Goal: Task Accomplishment & Management: Manage account settings

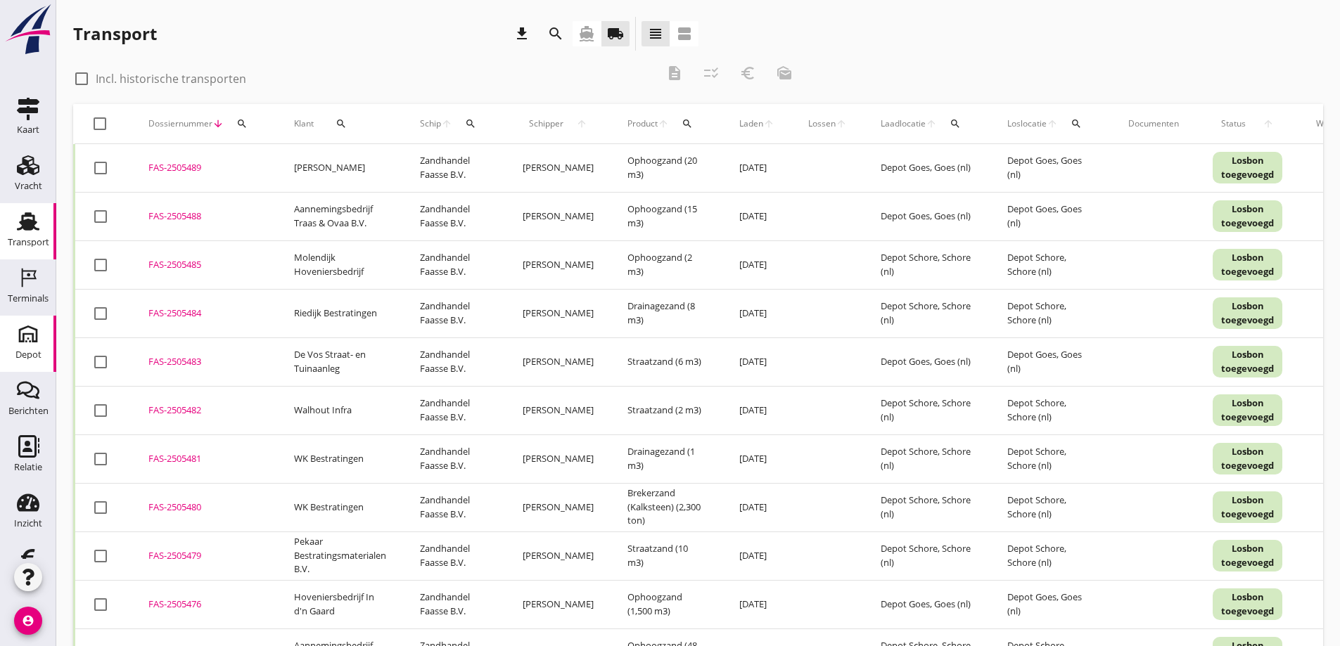
click at [17, 333] on icon "Depot" at bounding box center [28, 334] width 23 height 23
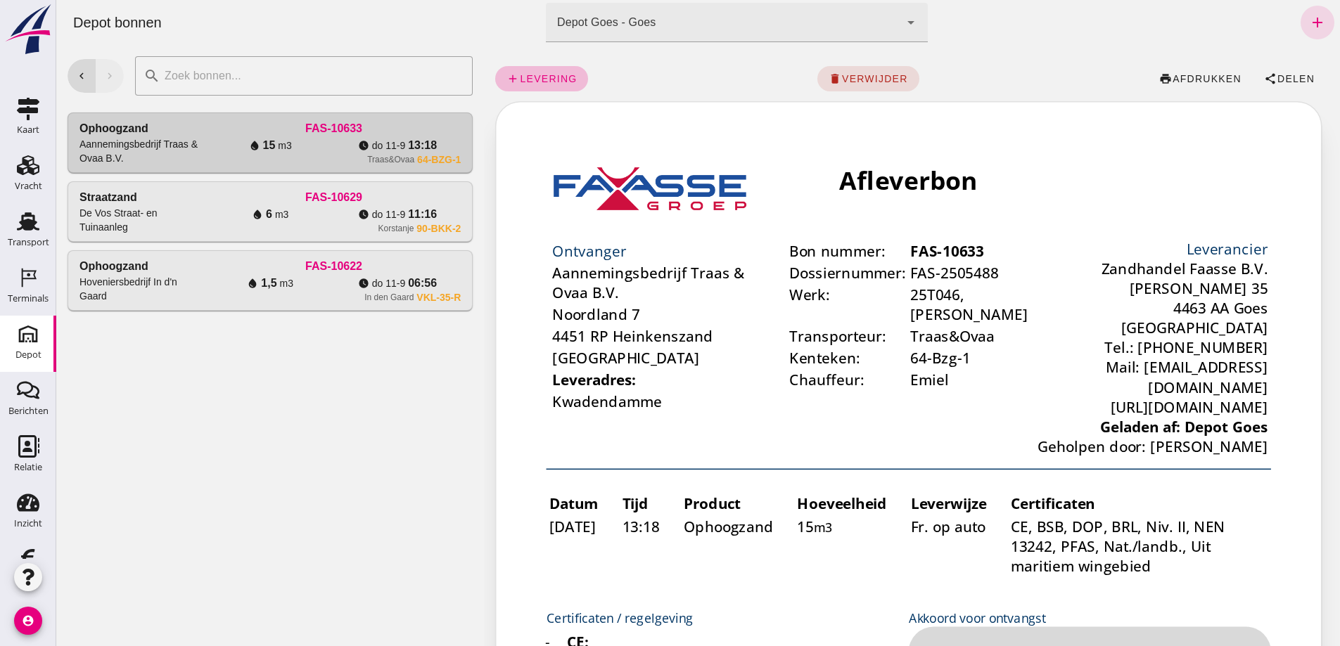
click at [230, 532] on div "chevron_left chevron_right search cancel Ophoogzand Aannemingsbedrijf Traas & O…" at bounding box center [270, 345] width 428 height 601
click at [707, 14] on div "Depot Goes - Goes 8d49d884-38cb-411c-a66c-fafb858bb749" at bounding box center [723, 22] width 354 height 39
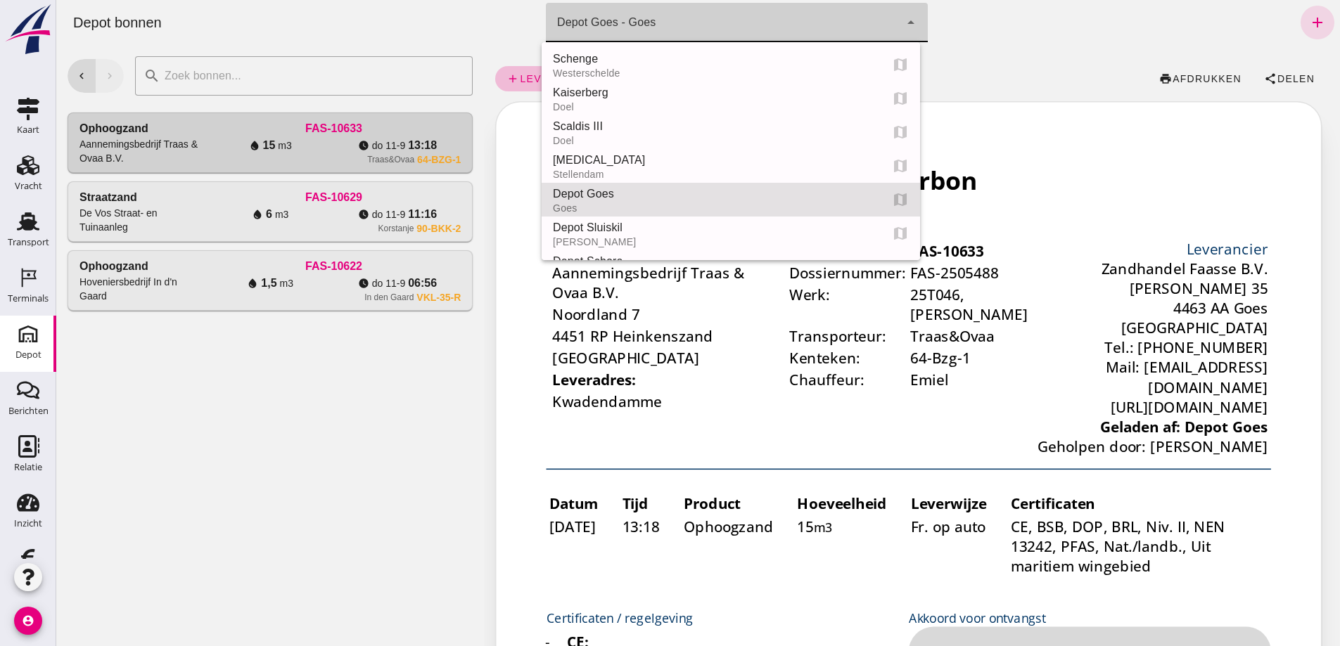
scroll to position [135, 0]
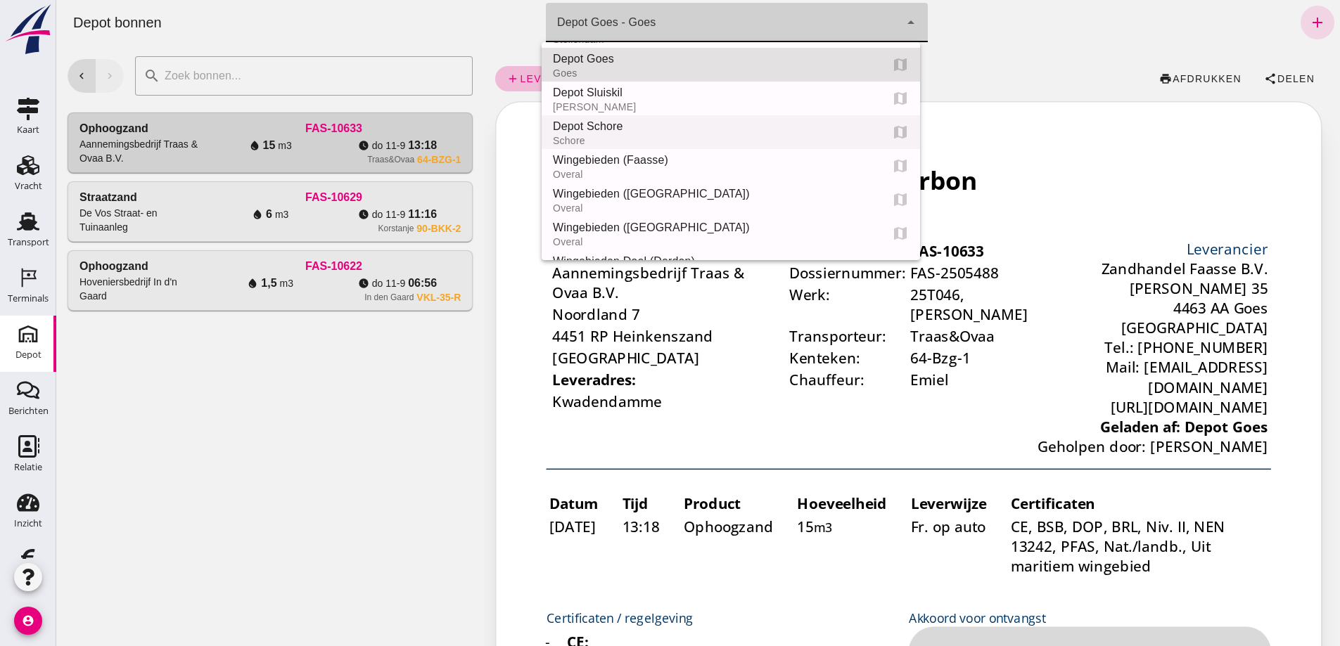
click at [633, 120] on div "Depot Schore" at bounding box center [711, 126] width 316 height 17
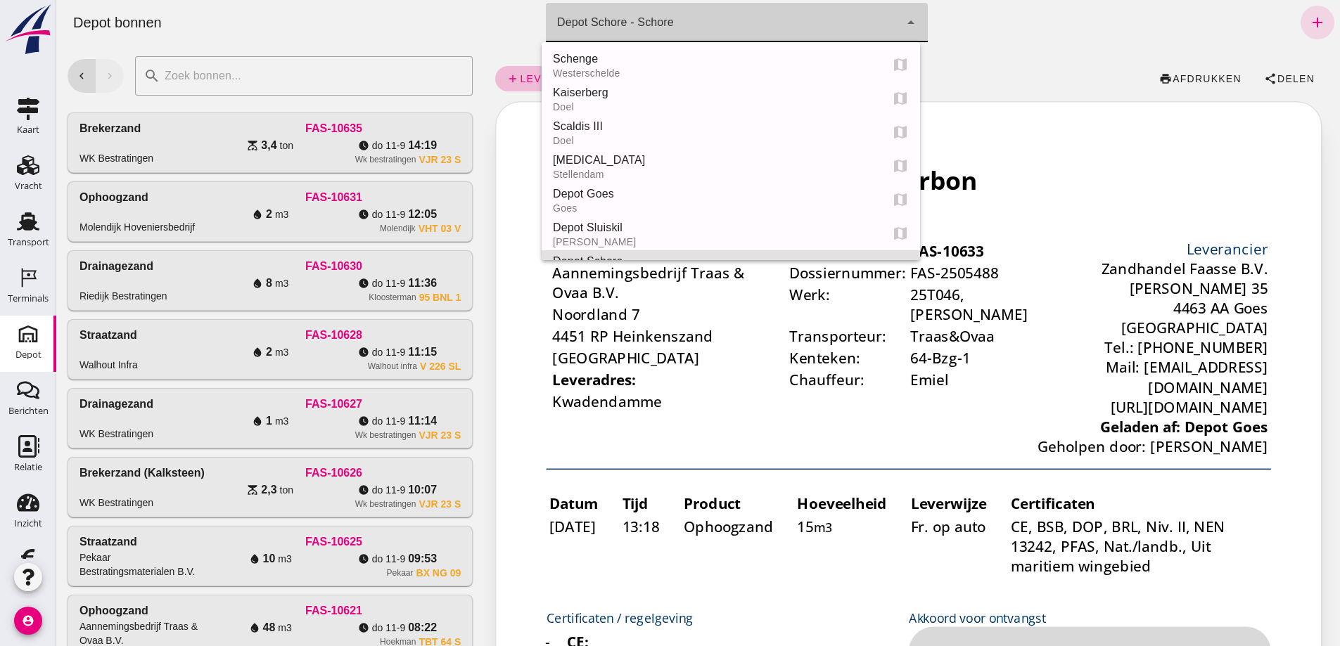
click at [902, 22] on icon "arrow_drop_down" at bounding box center [910, 22] width 17 height 17
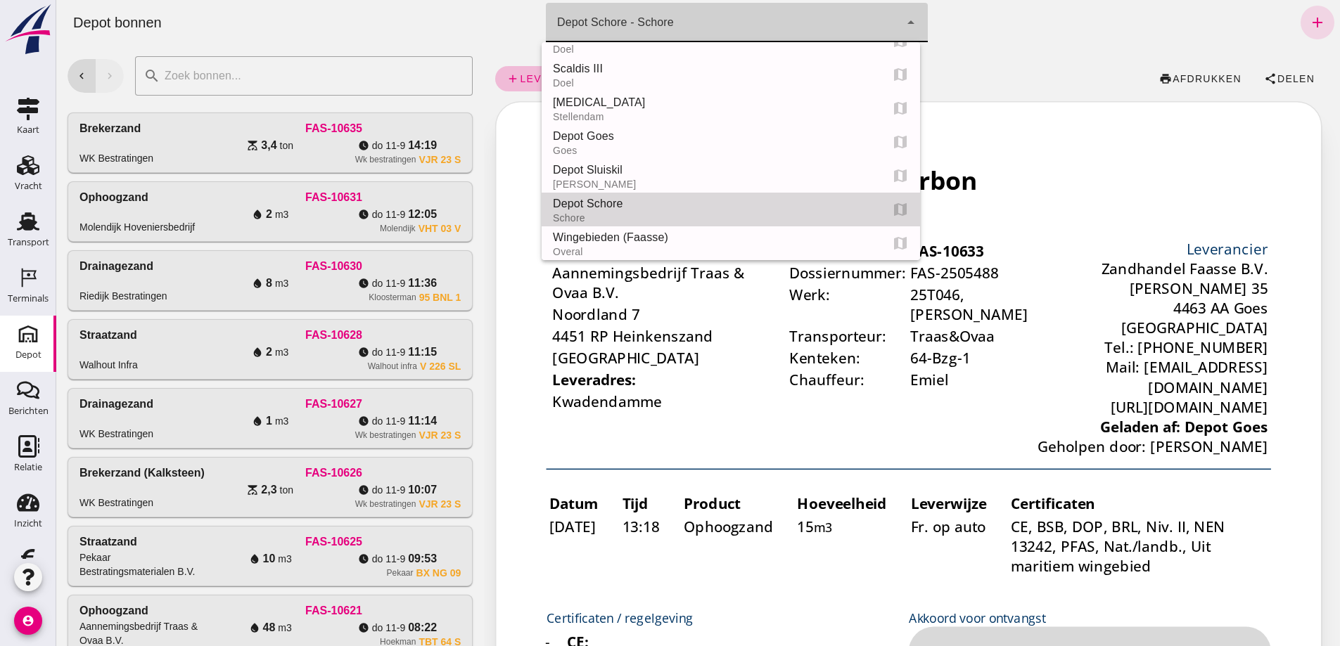
scroll to position [0, 0]
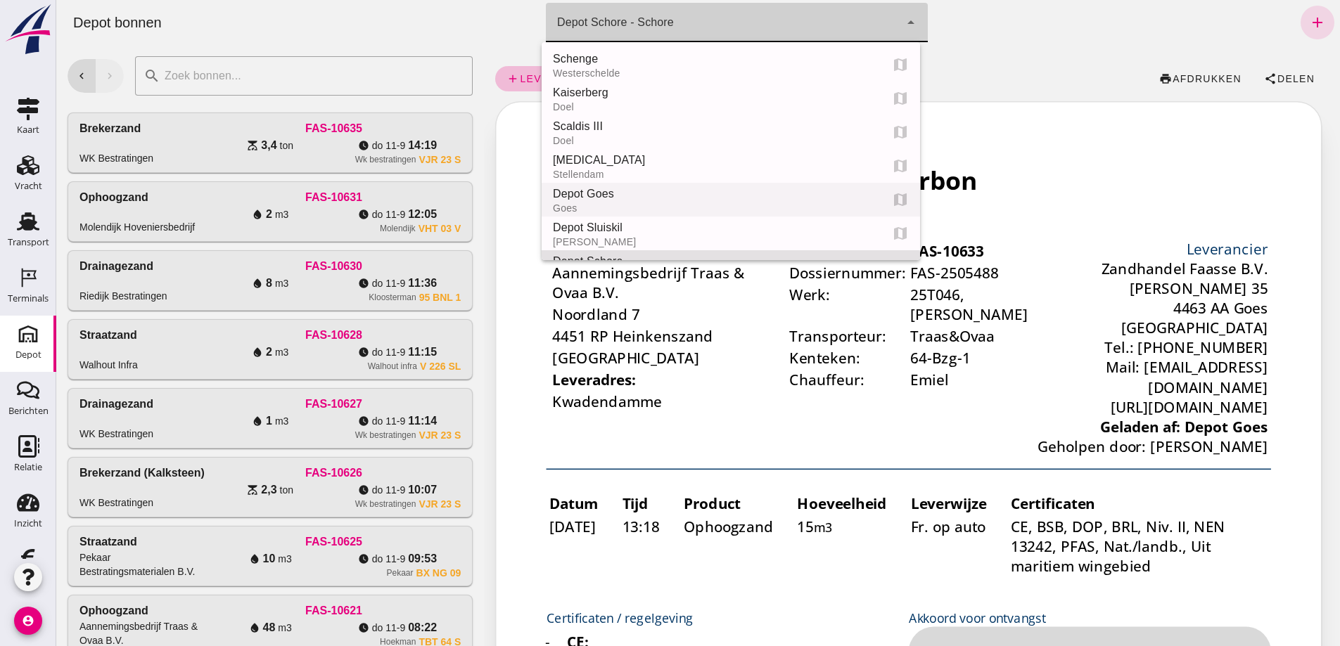
click at [601, 188] on div "Depot Goes" at bounding box center [711, 194] width 316 height 17
type input "8d49d884-38cb-411c-a66c-fafb858bb749"
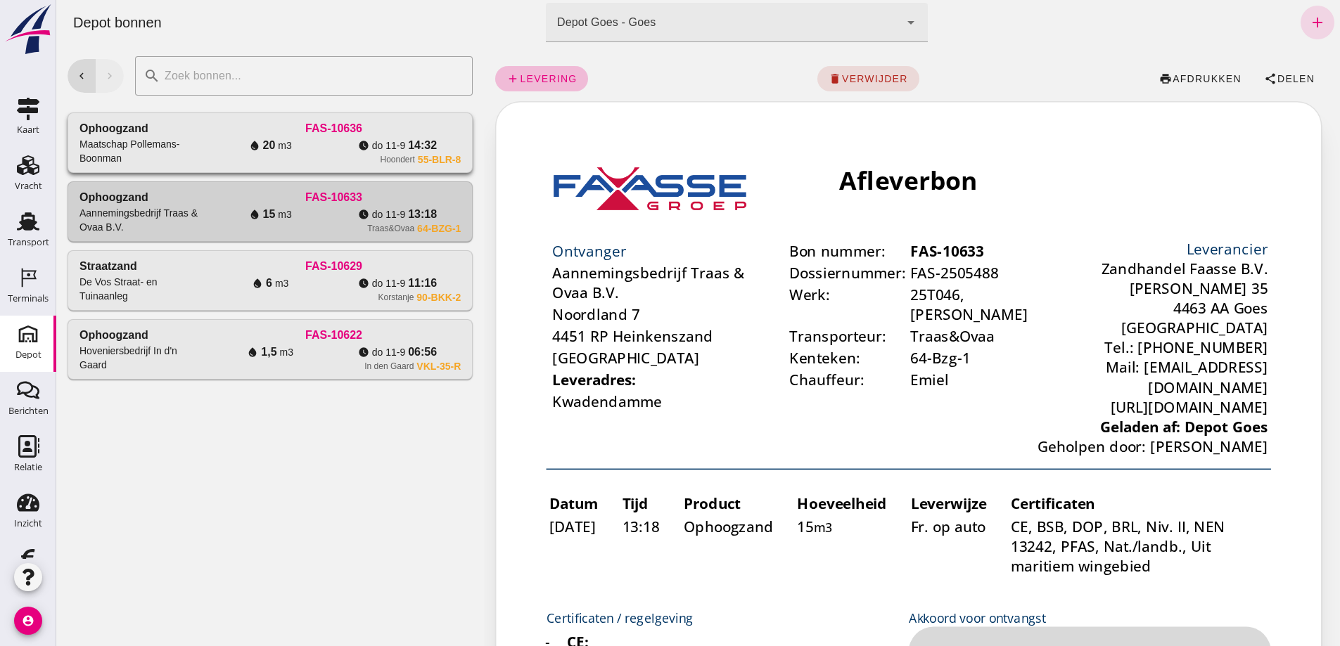
click at [309, 154] on div "water_drop 20 m3" at bounding box center [270, 145] width 127 height 17
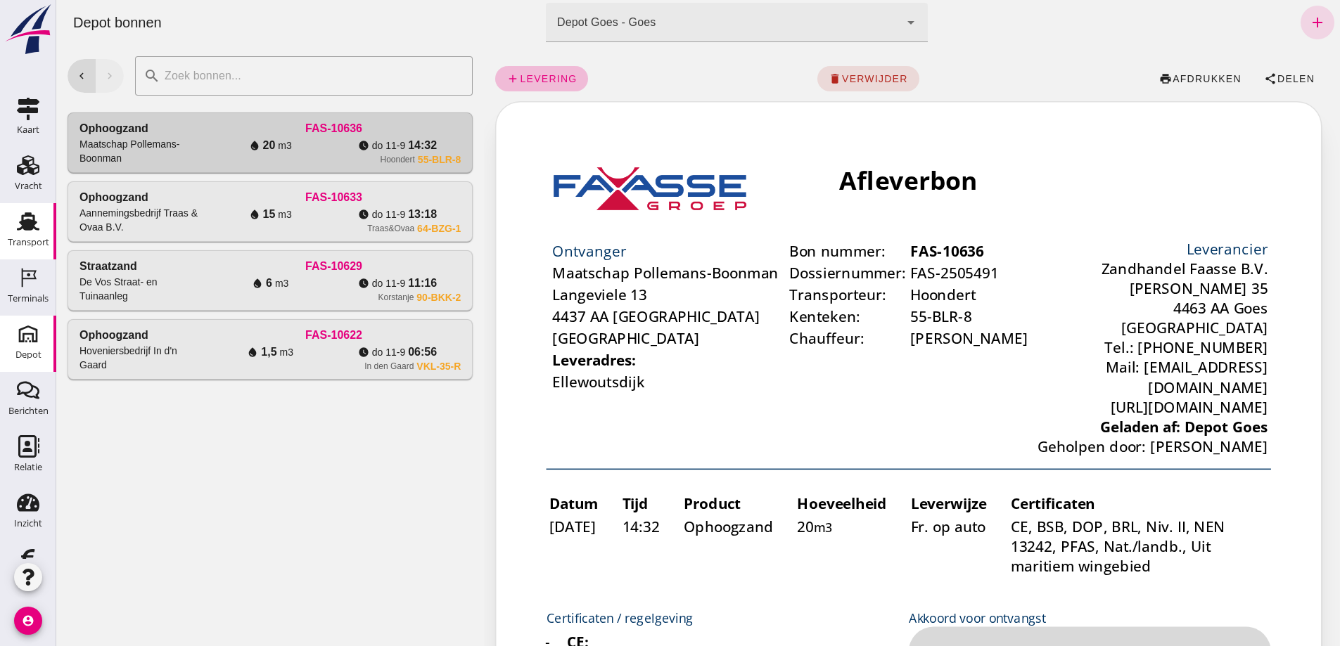
click at [20, 220] on use at bounding box center [28, 221] width 23 height 18
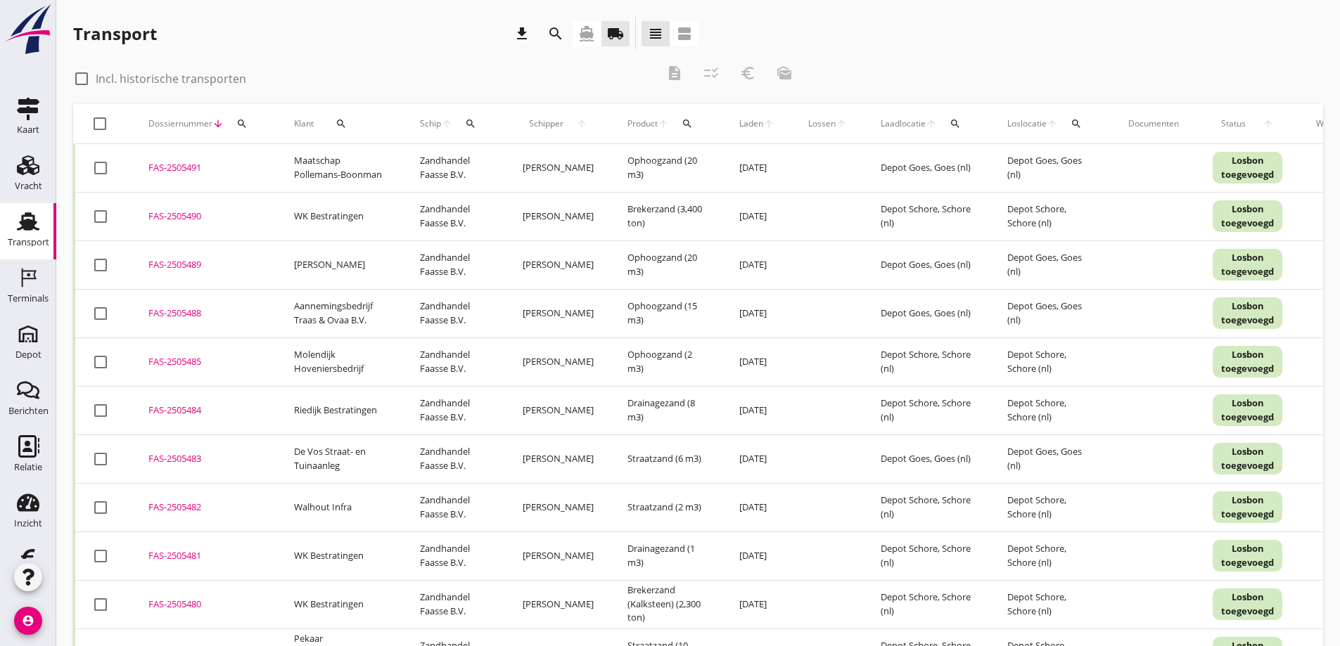
click at [191, 167] on div "FAS-2505491" at bounding box center [204, 168] width 112 height 14
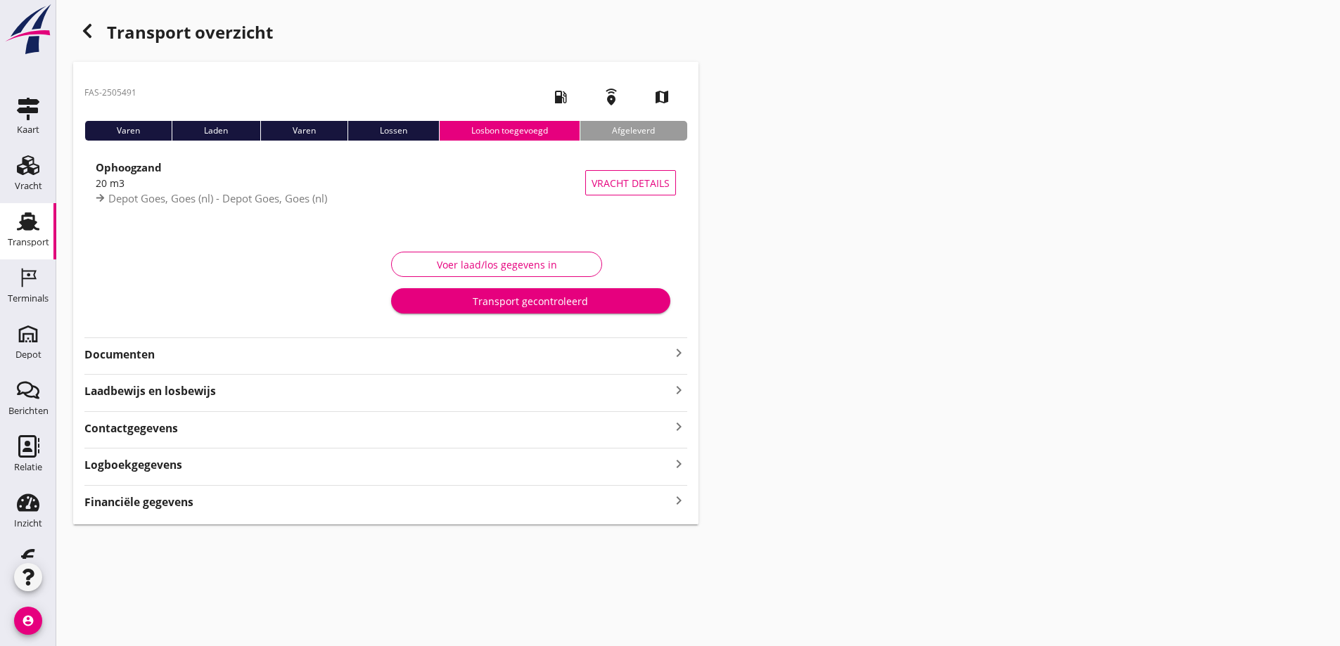
click at [172, 500] on strong "Financiële gegevens" at bounding box center [138, 502] width 109 height 16
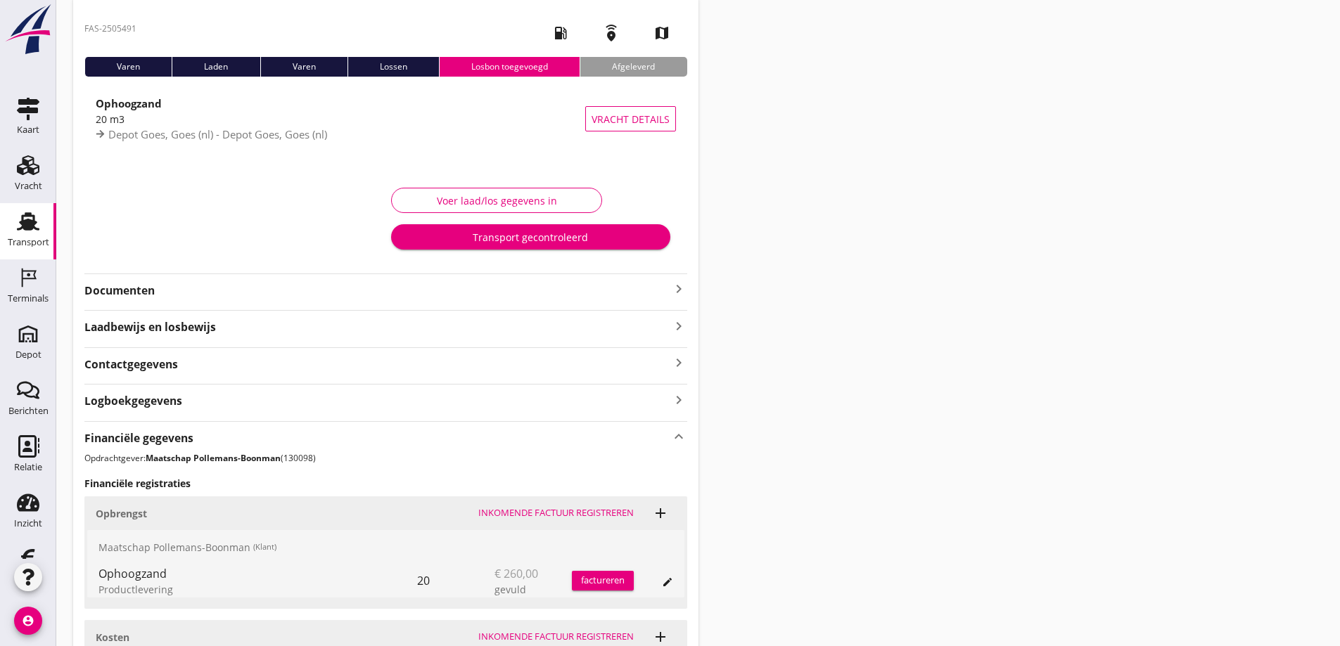
scroll to position [194, 0]
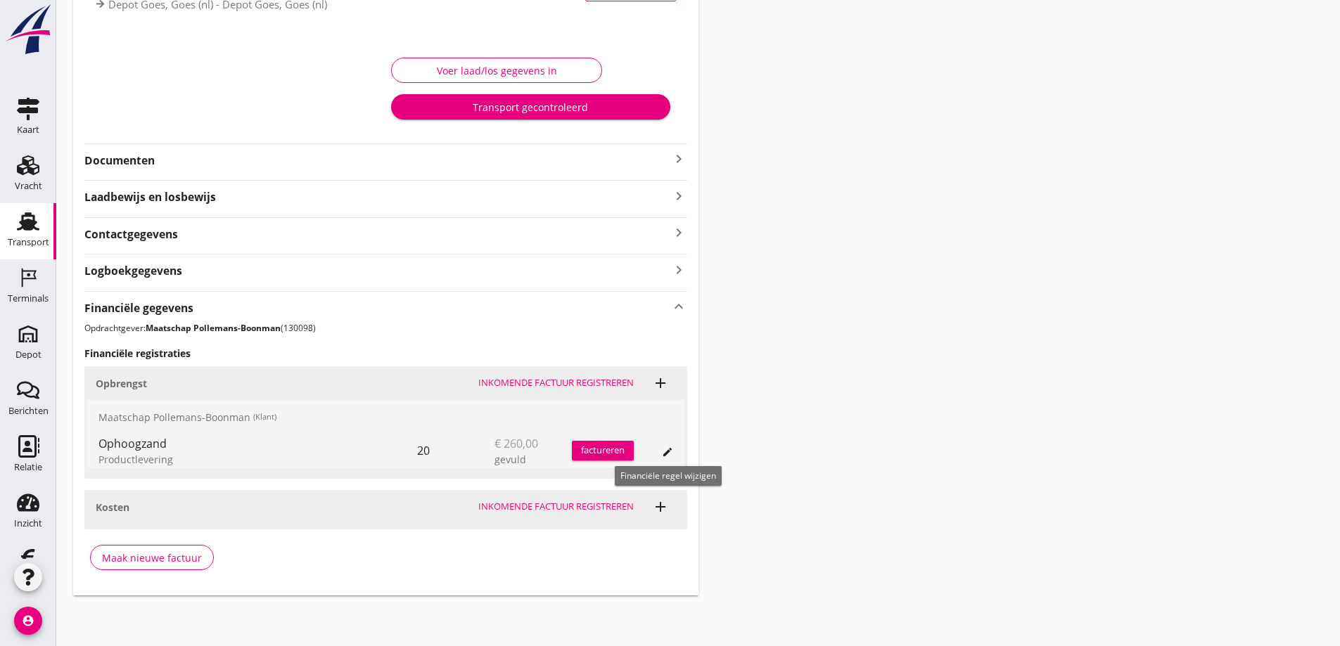
click at [665, 452] on icon "edit" at bounding box center [667, 452] width 11 height 11
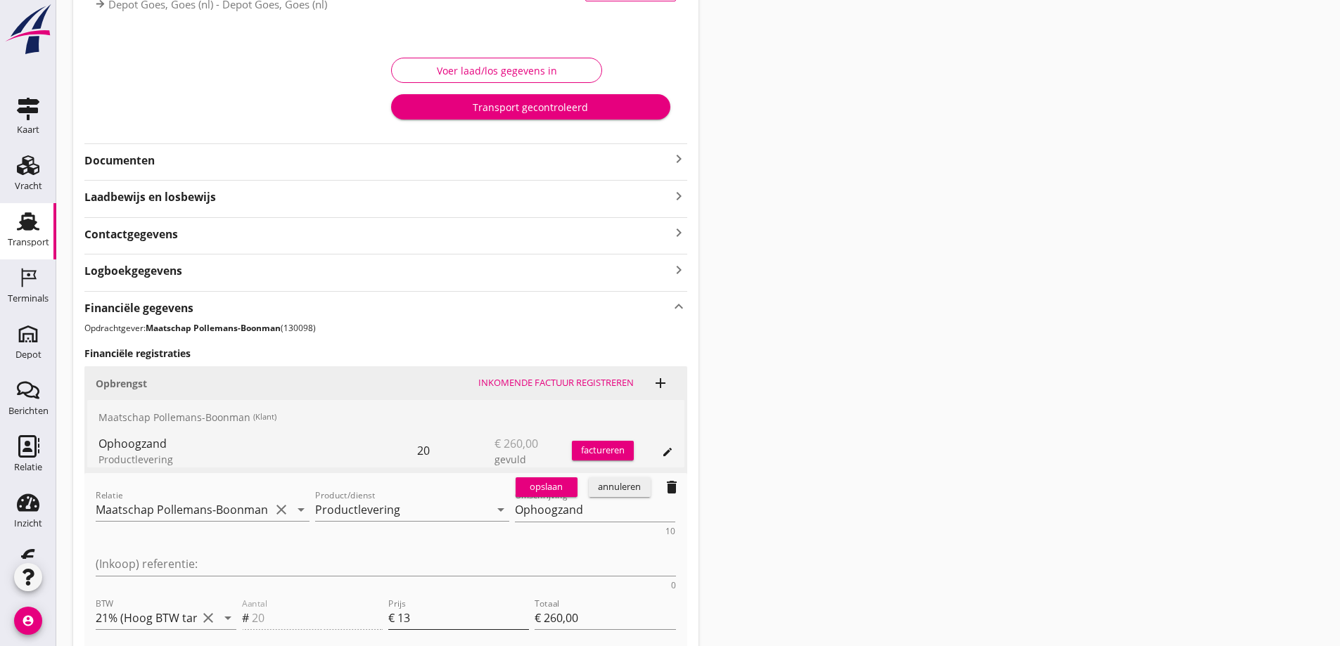
click at [414, 607] on input "13" at bounding box center [463, 618] width 132 height 23
type input "1"
type input "€ 20,00"
type input "€ 0,00"
type input "1"
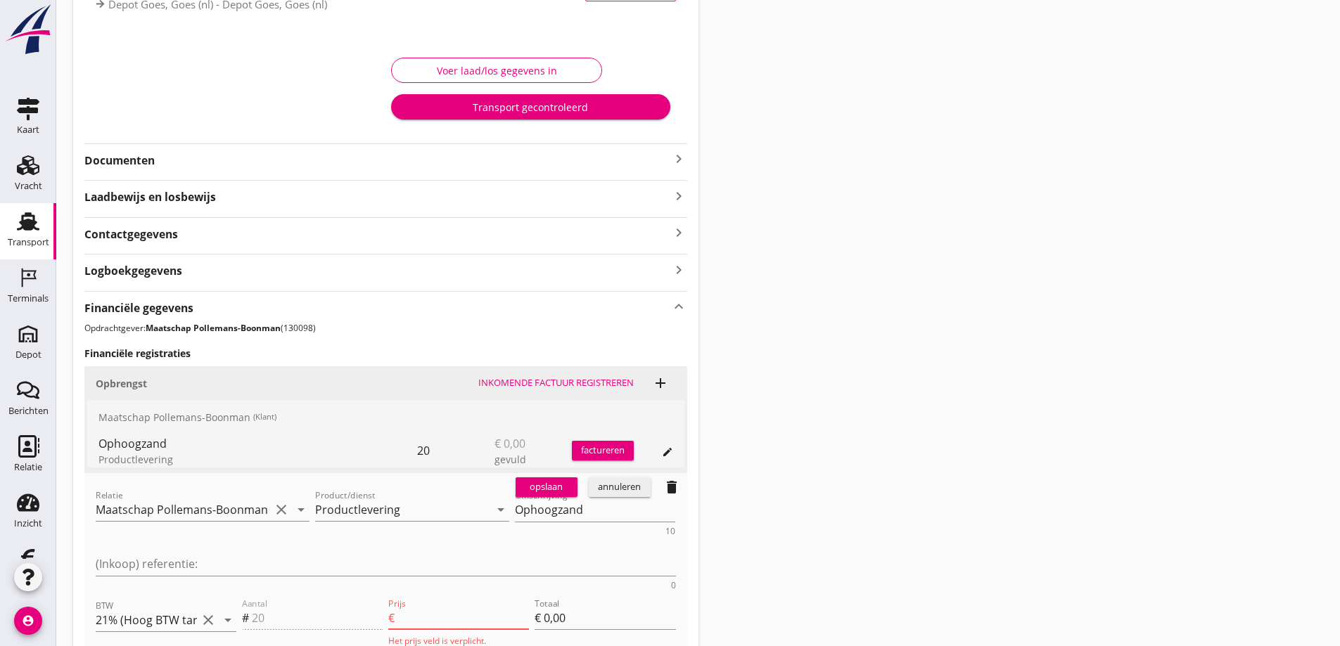
type input "€ 20,00"
type input "12"
type input "€ 240,00"
type input "12.7"
type input "€ 254,00"
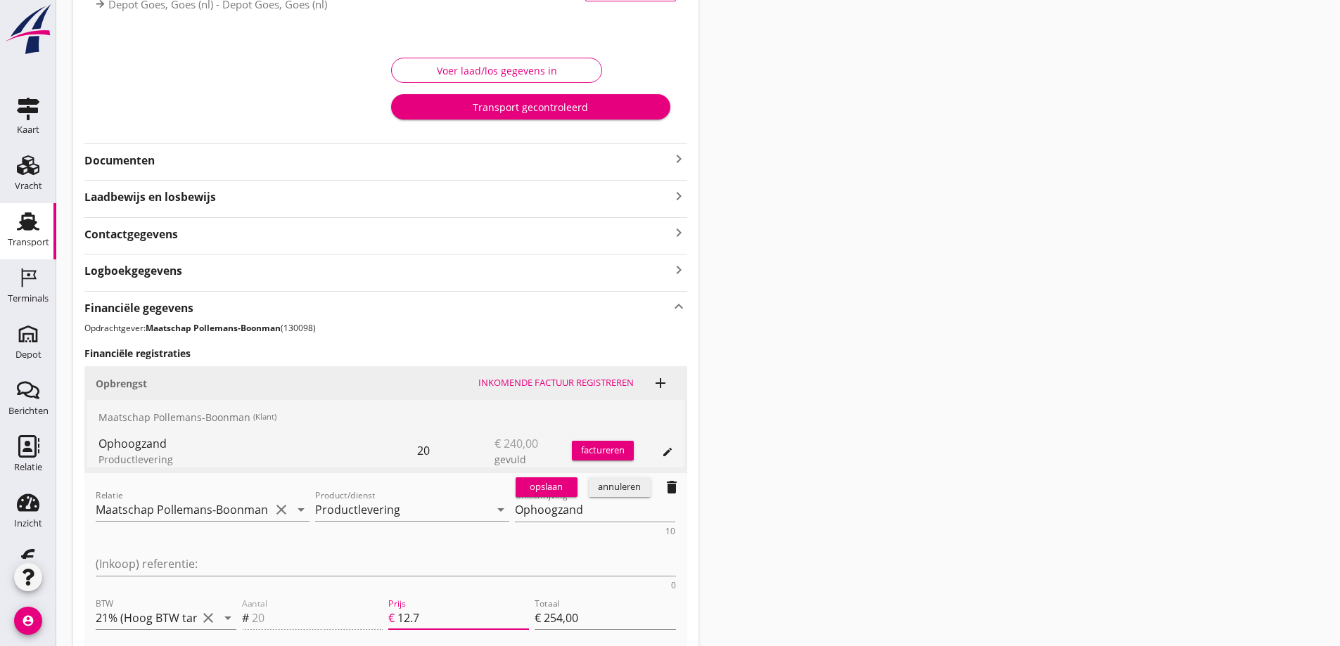
type input "12.75"
type input "€ 255,00"
type input "12.75"
click at [546, 486] on div "opslaan" at bounding box center [546, 487] width 51 height 14
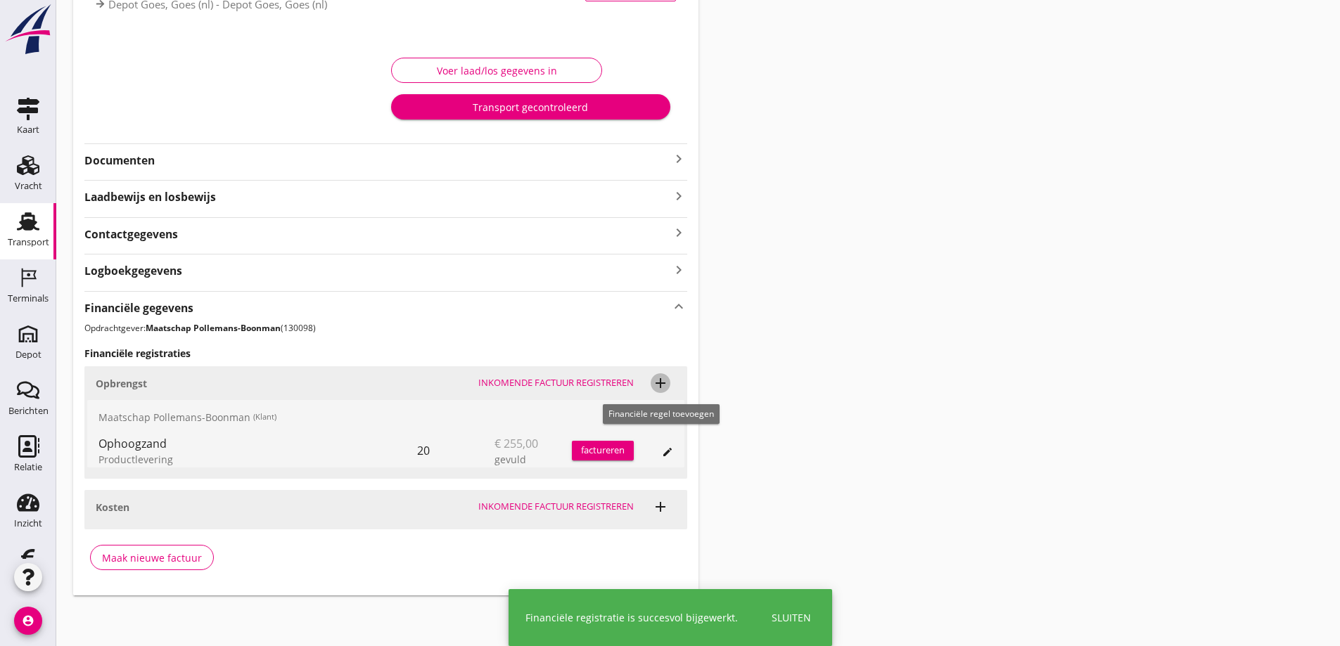
click at [661, 383] on icon "add" at bounding box center [660, 383] width 17 height 17
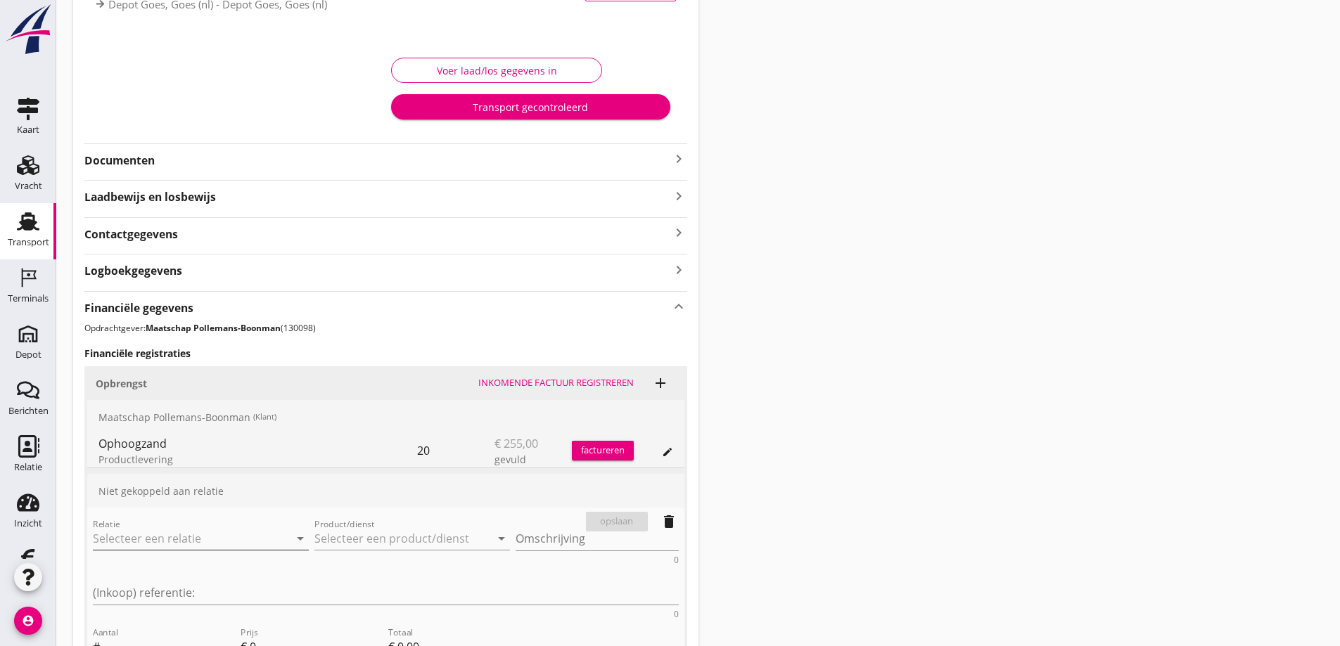
click at [153, 537] on input "Relatie" at bounding box center [181, 538] width 177 height 23
type input "a"
click at [195, 565] on div "Maatschap Pollemans-Boonman" at bounding box center [190, 566] width 172 height 17
type input "Maatschap Pollemans-Boonman (130098)"
click at [170, 636] on input "Aantal" at bounding box center [169, 647] width 132 height 23
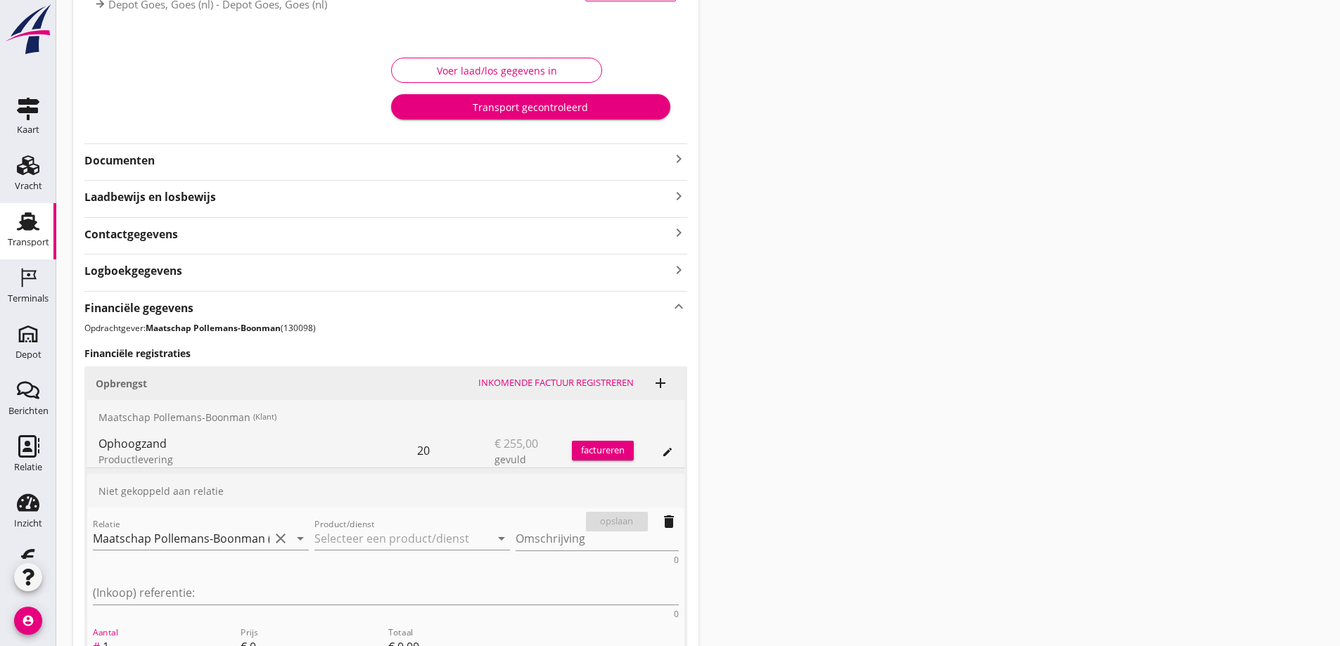
type input "1"
click at [286, 636] on input "0" at bounding box center [316, 647] width 133 height 23
type input "9"
type input "€ 9,00"
type input "98"
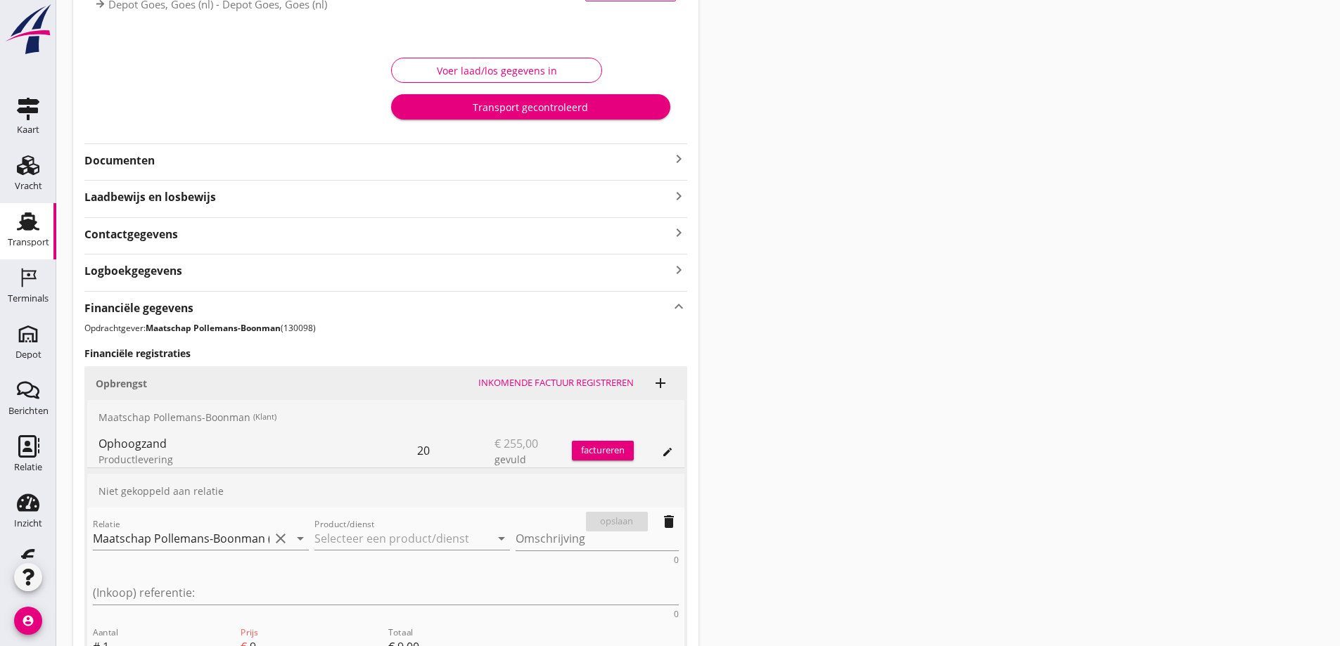
type input "€ 98,00"
type input "98.5"
type input "€ 98,50"
type input "98.50"
click at [110, 636] on input "1" at bounding box center [169, 647] width 132 height 23
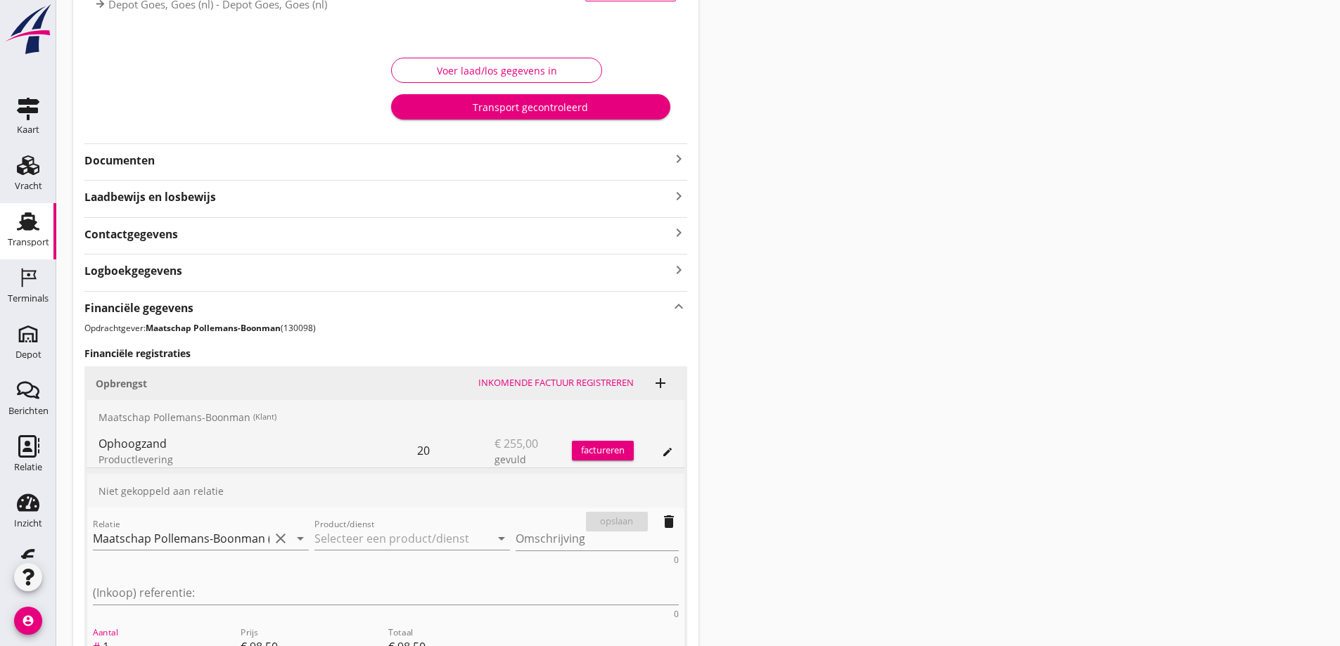
type input "1.5"
type input "€ 147,75"
type input "1.5"
click at [366, 539] on input "Product/dienst" at bounding box center [402, 538] width 177 height 23
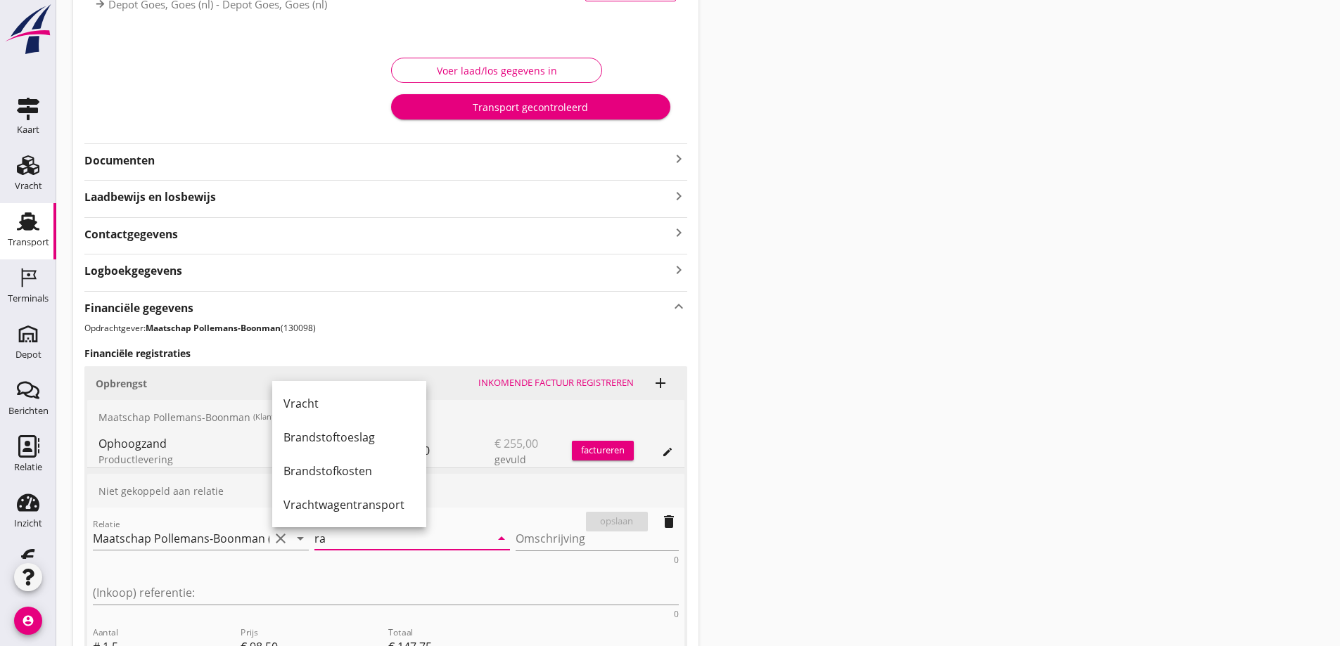
scroll to position [0, 0]
click at [339, 500] on div "Vrachtwagentransport" at bounding box center [349, 505] width 132 height 17
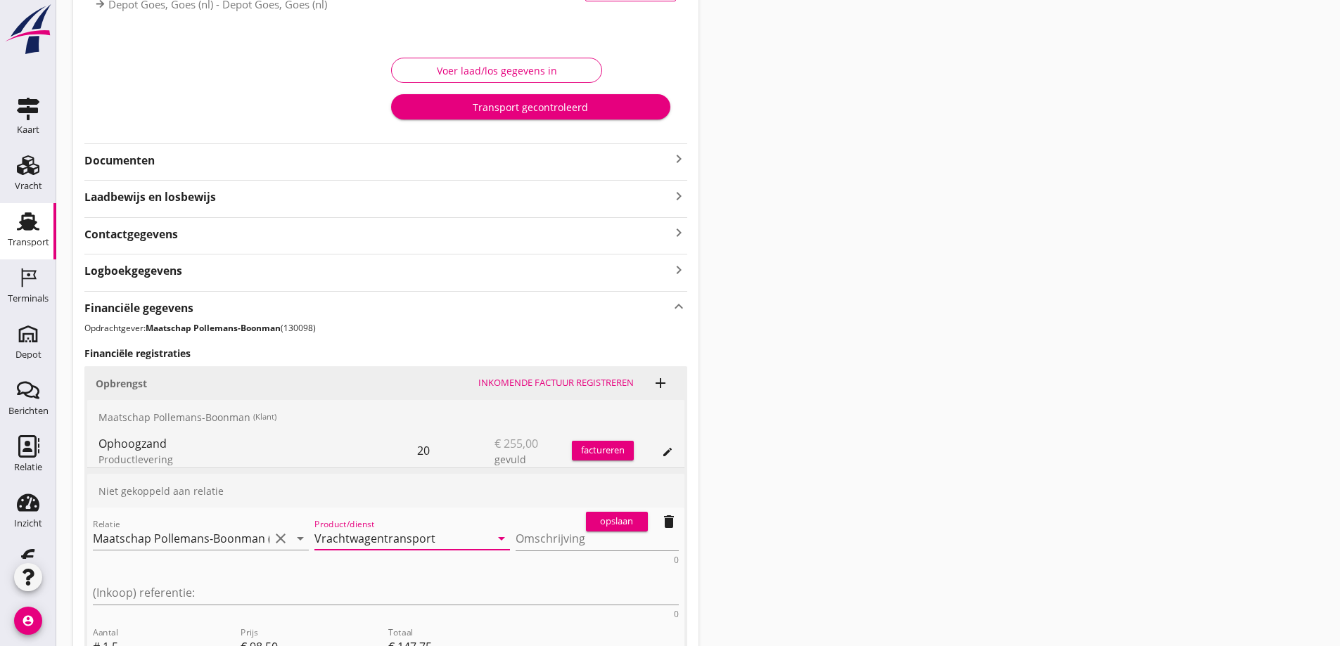
type input "Vrachtwagentransport"
click at [610, 518] on div "opslaan" at bounding box center [616, 522] width 51 height 14
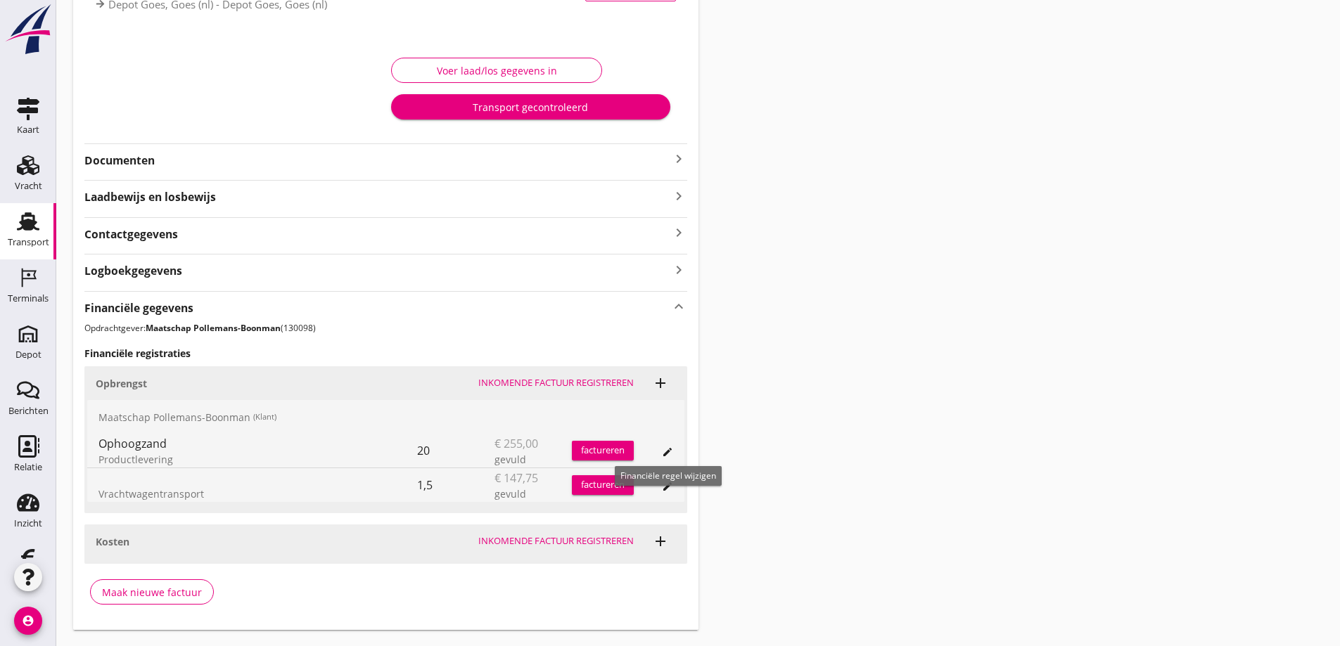
click at [668, 449] on icon "edit" at bounding box center [667, 452] width 11 height 11
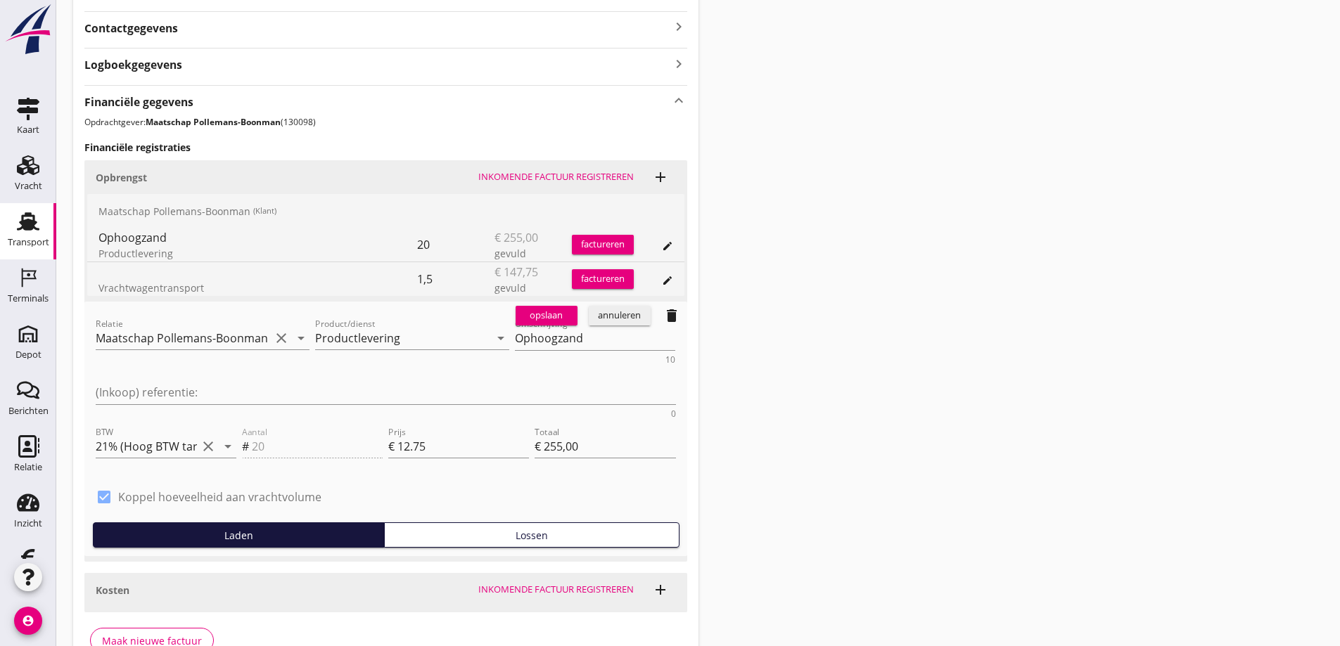
scroll to position [405, 0]
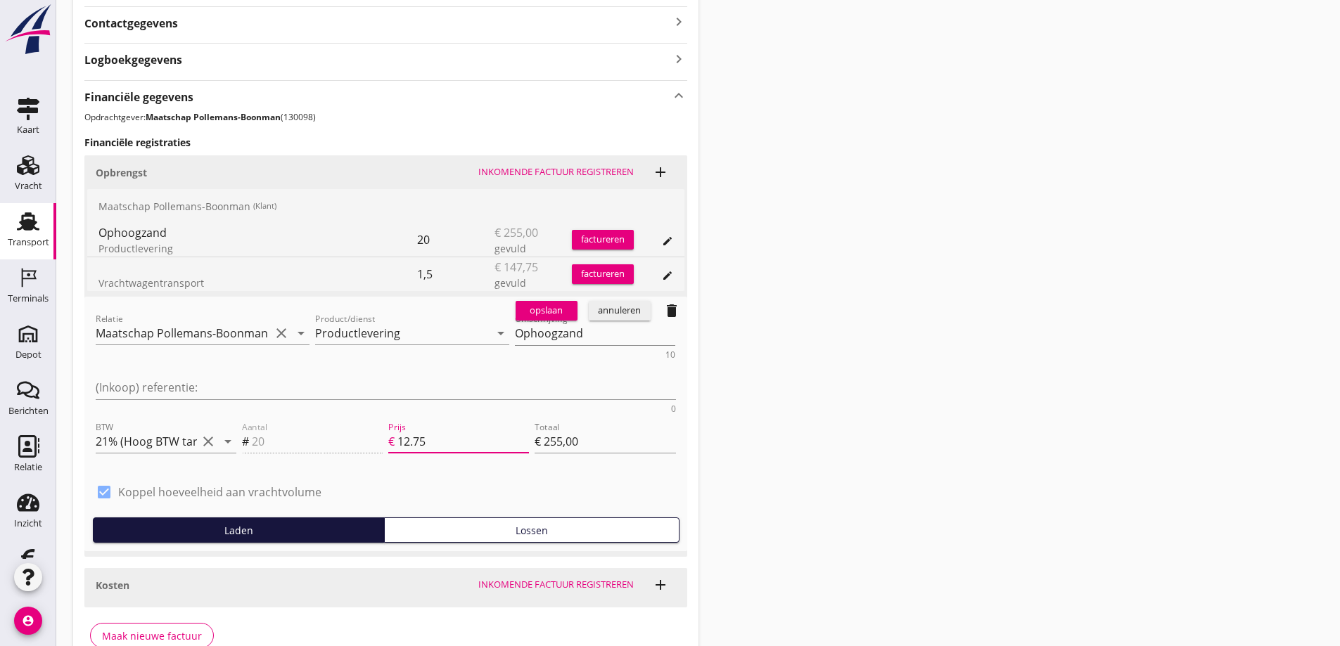
click at [437, 430] on input "12.75" at bounding box center [463, 441] width 132 height 23
type input "12.7"
type input "€ 254,00"
type input "12"
type input "€ 240,00"
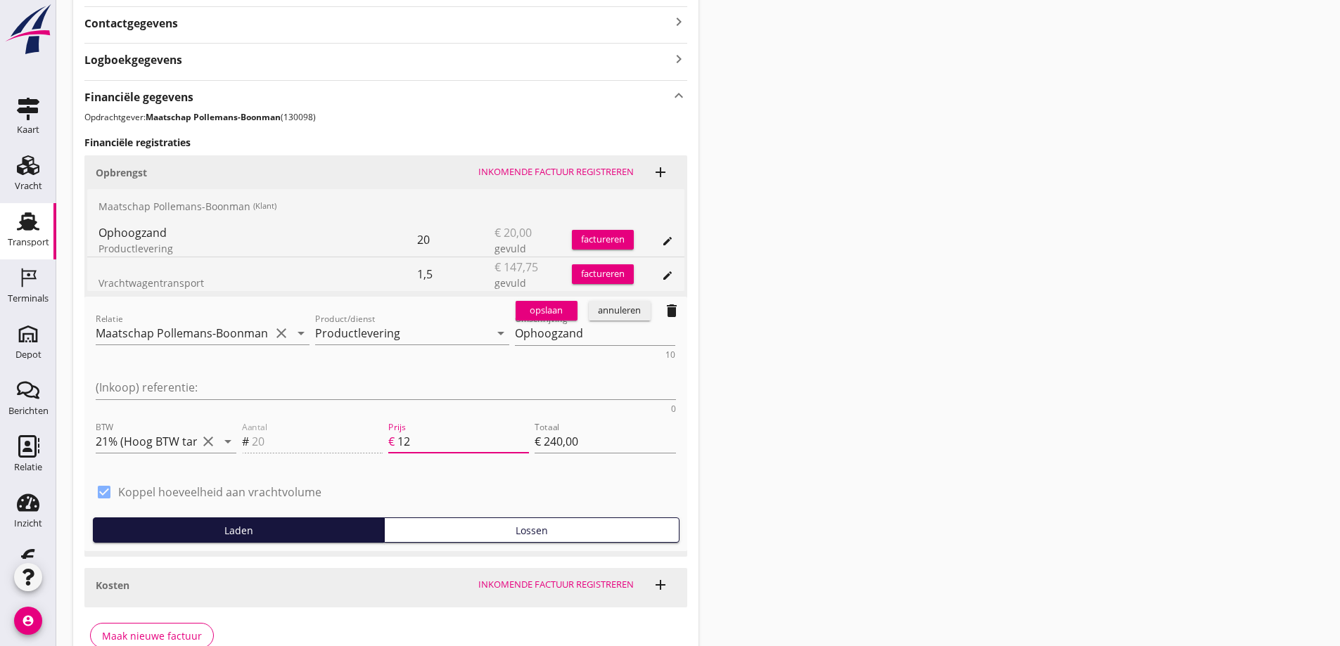
type input "1"
type input "€ 20,00"
type input "€ 0,00"
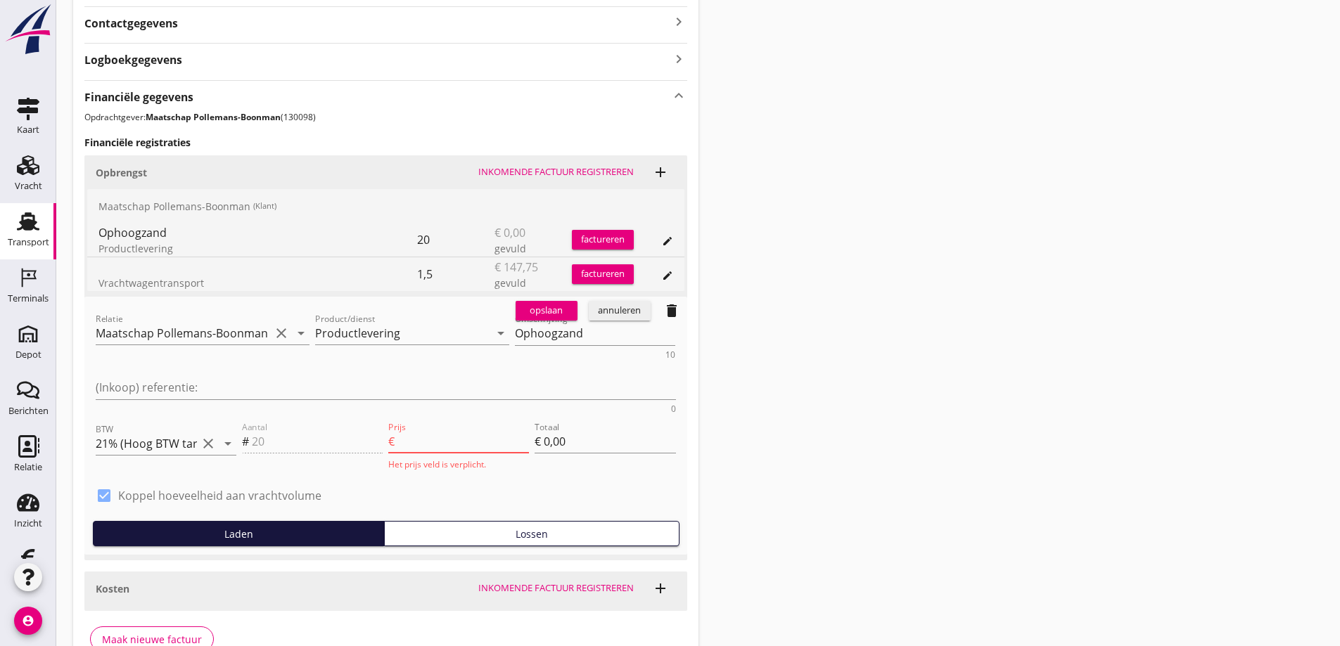
type input "1"
type input "€ 20,00"
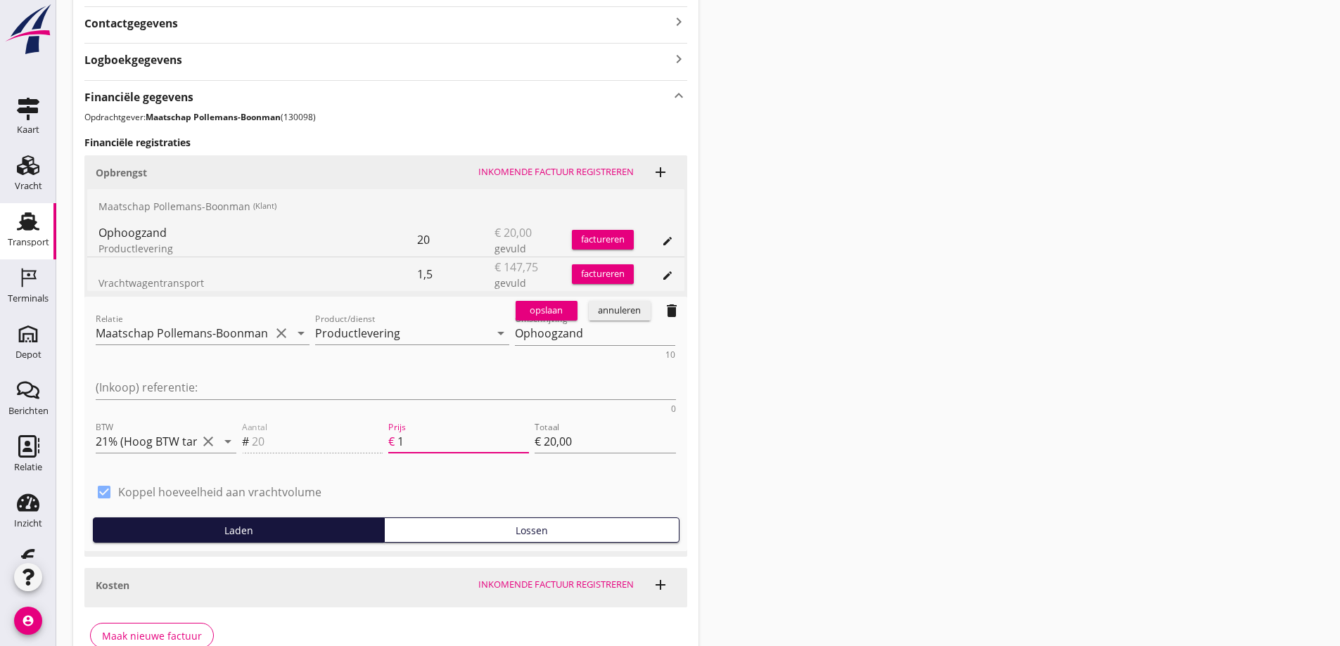
type input "13"
type input "€ 260,00"
type input "13.00"
click at [551, 308] on div "opslaan" at bounding box center [546, 311] width 51 height 14
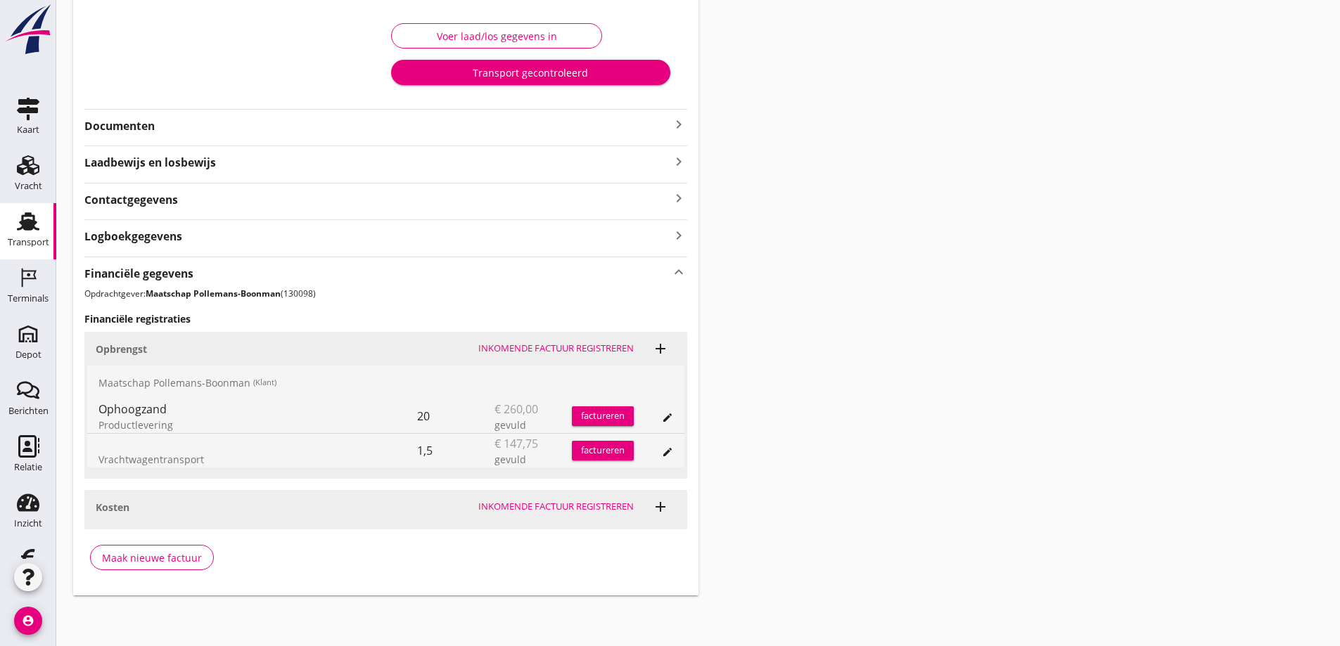
scroll to position [0, 0]
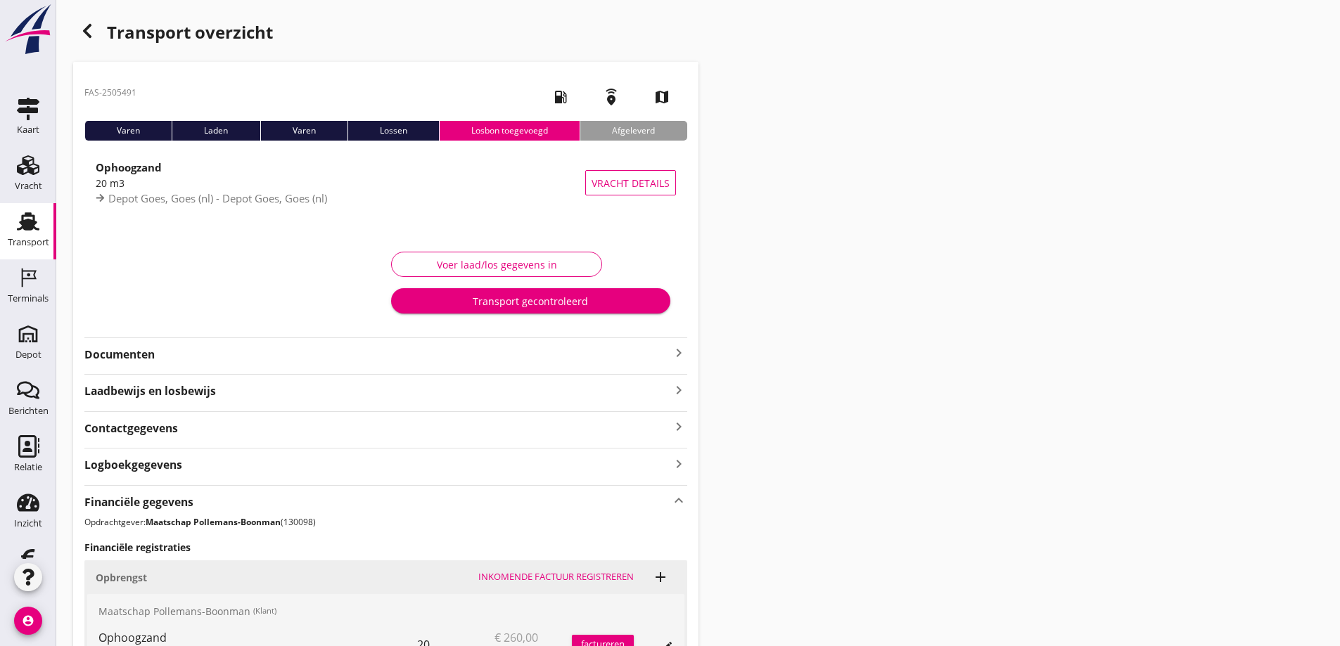
click at [87, 30] on use "button" at bounding box center [87, 31] width 8 height 14
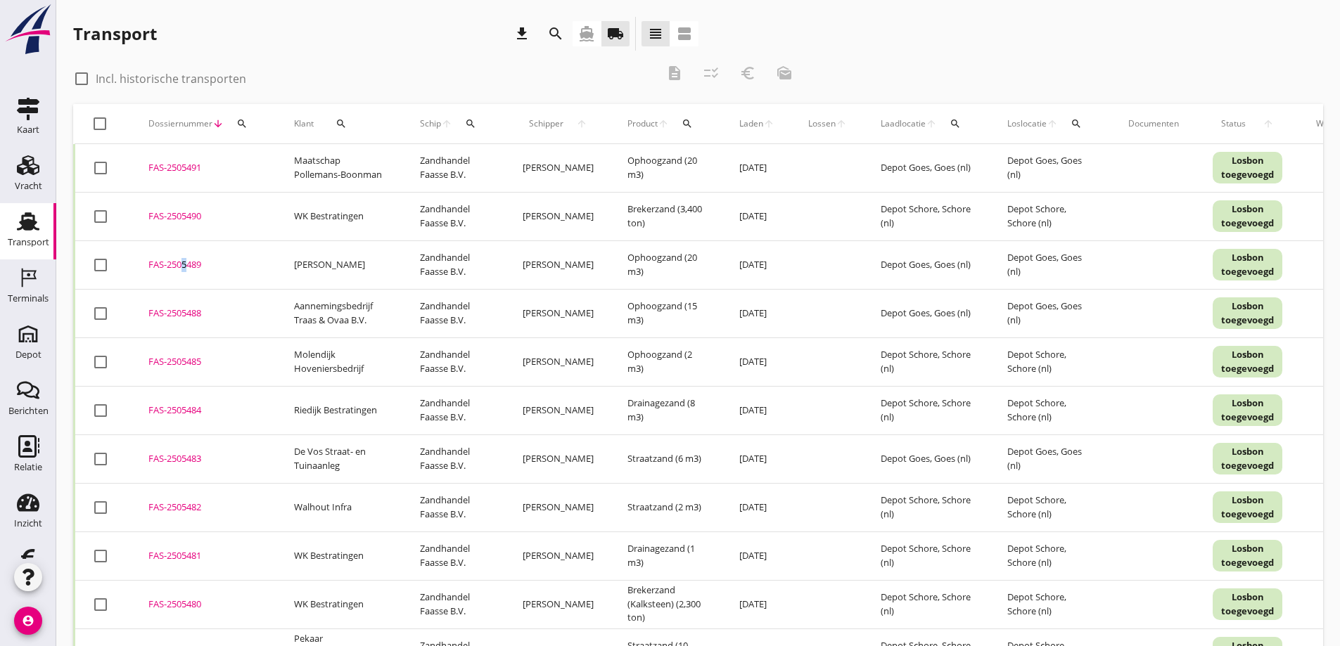
click at [181, 261] on div "FAS-2505489" at bounding box center [204, 265] width 112 height 14
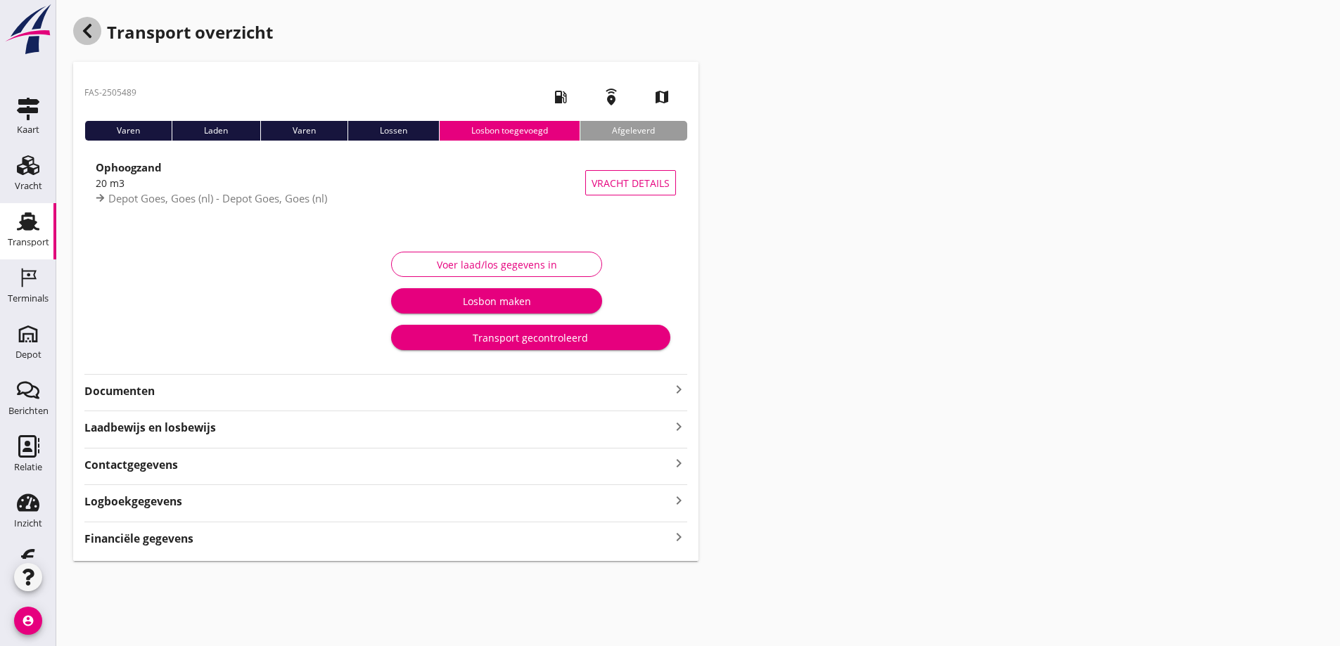
click at [87, 29] on use "button" at bounding box center [87, 31] width 8 height 14
